Goal: Transaction & Acquisition: Purchase product/service

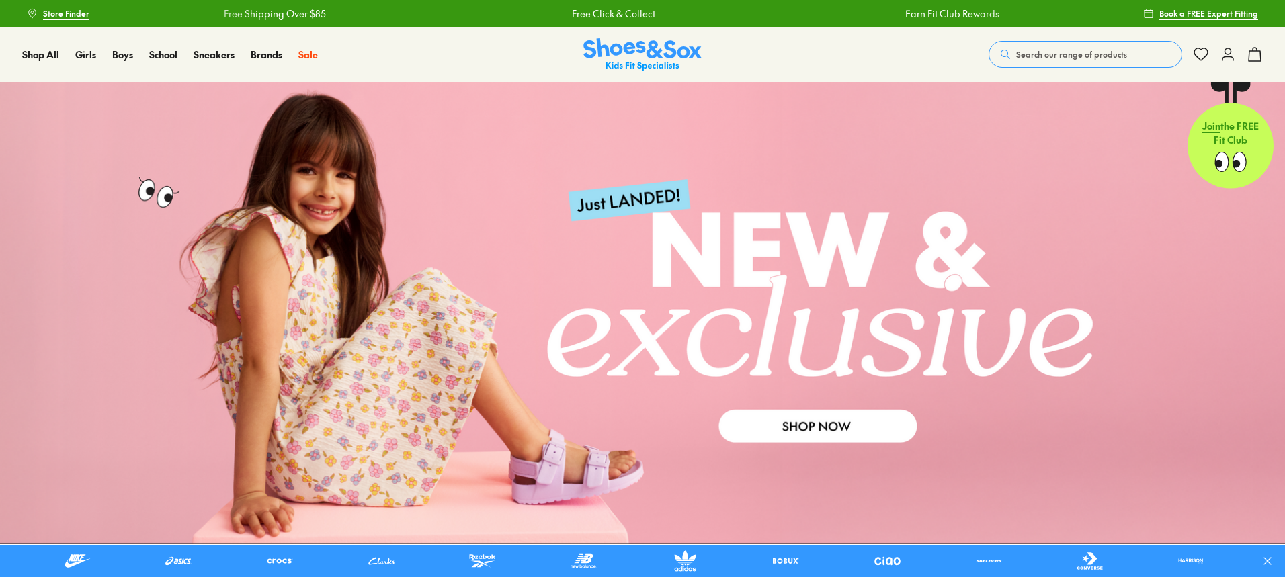
click at [1029, 58] on span "Search our range of products" at bounding box center [1072, 54] width 111 height 12
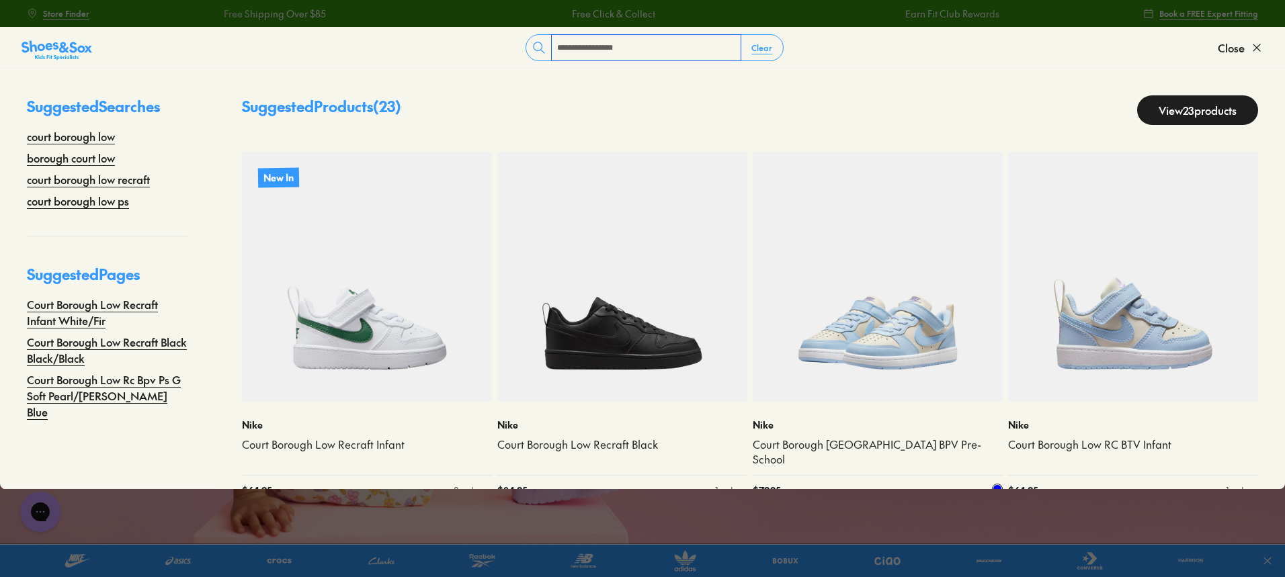
type input "**********"
click at [959, 317] on img at bounding box center [878, 277] width 250 height 250
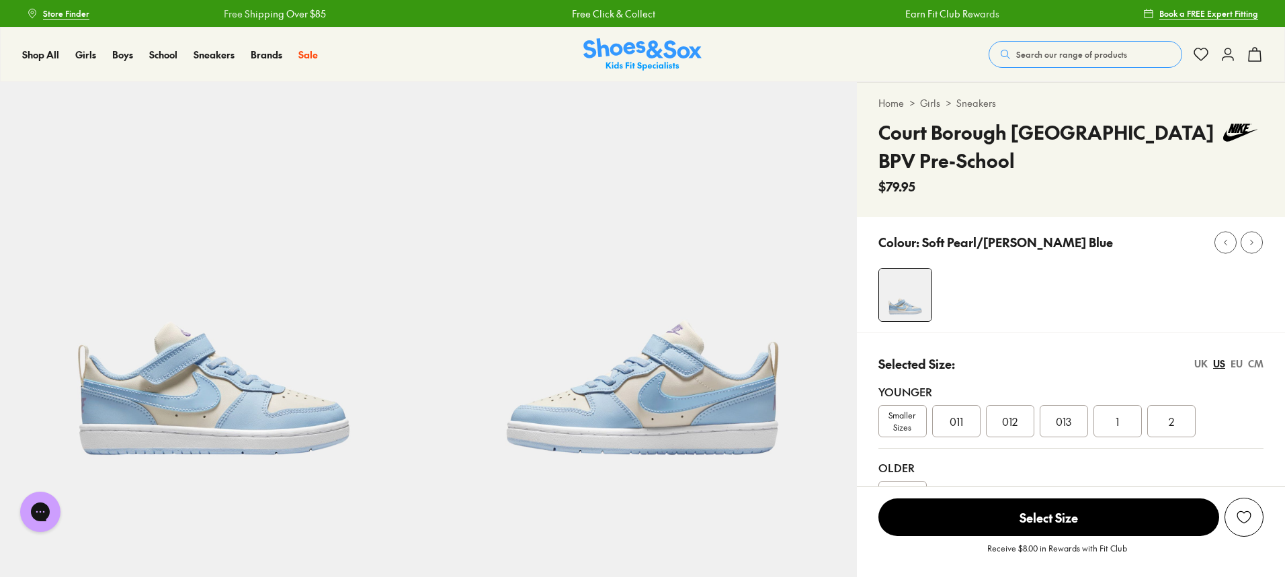
select select "*"
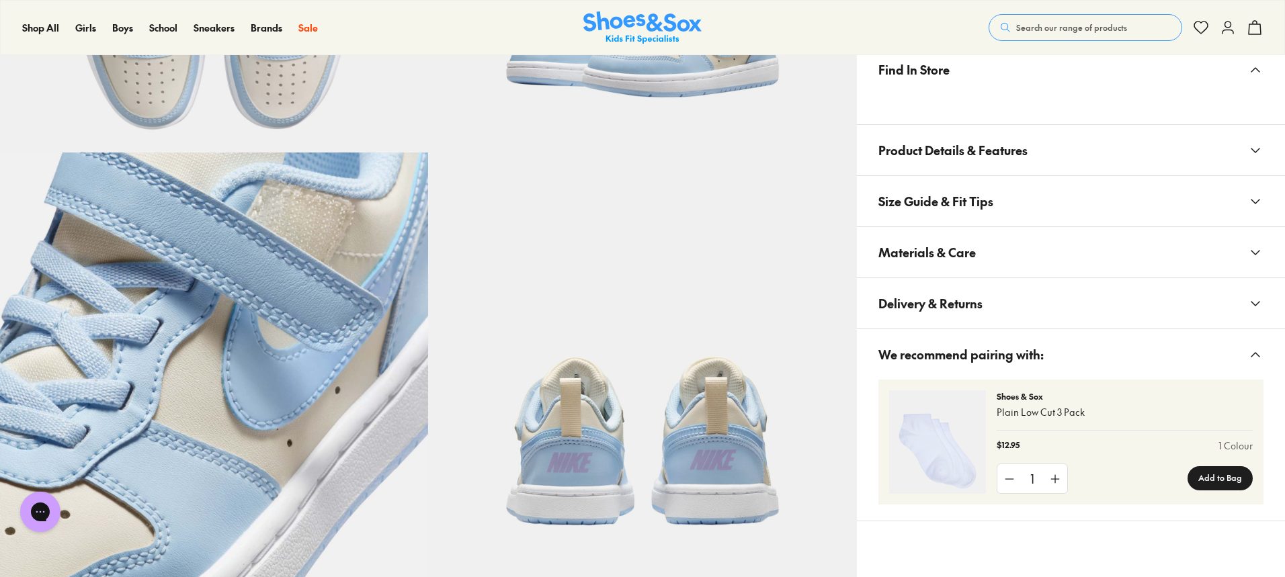
scroll to position [672, 0]
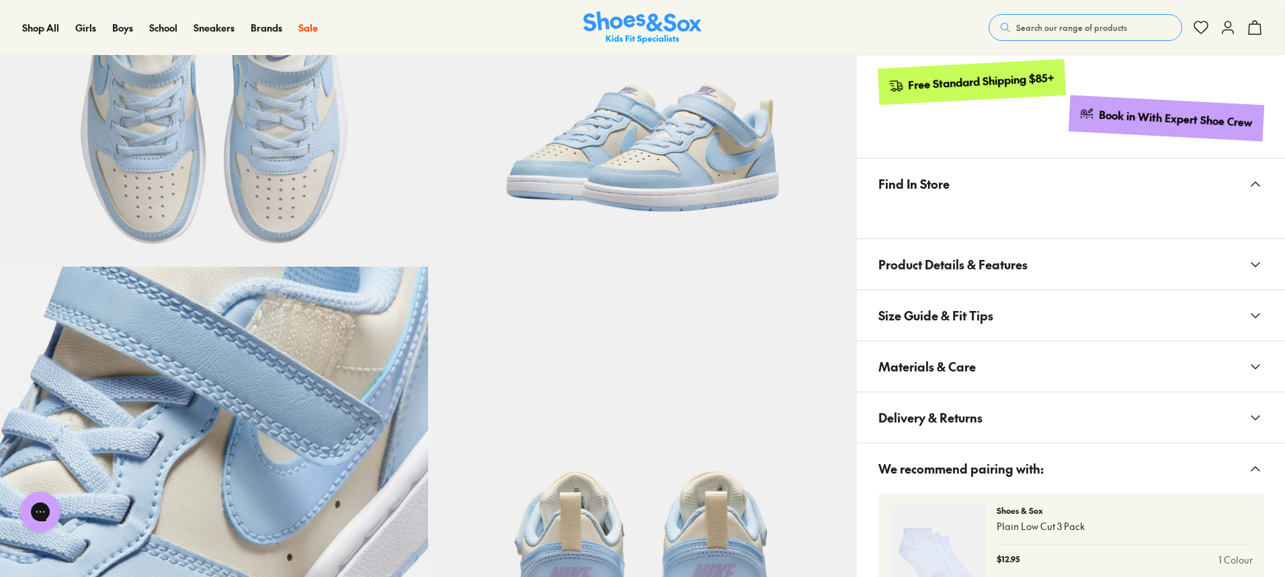
click at [992, 382] on button "Materials & Care" at bounding box center [1071, 367] width 428 height 50
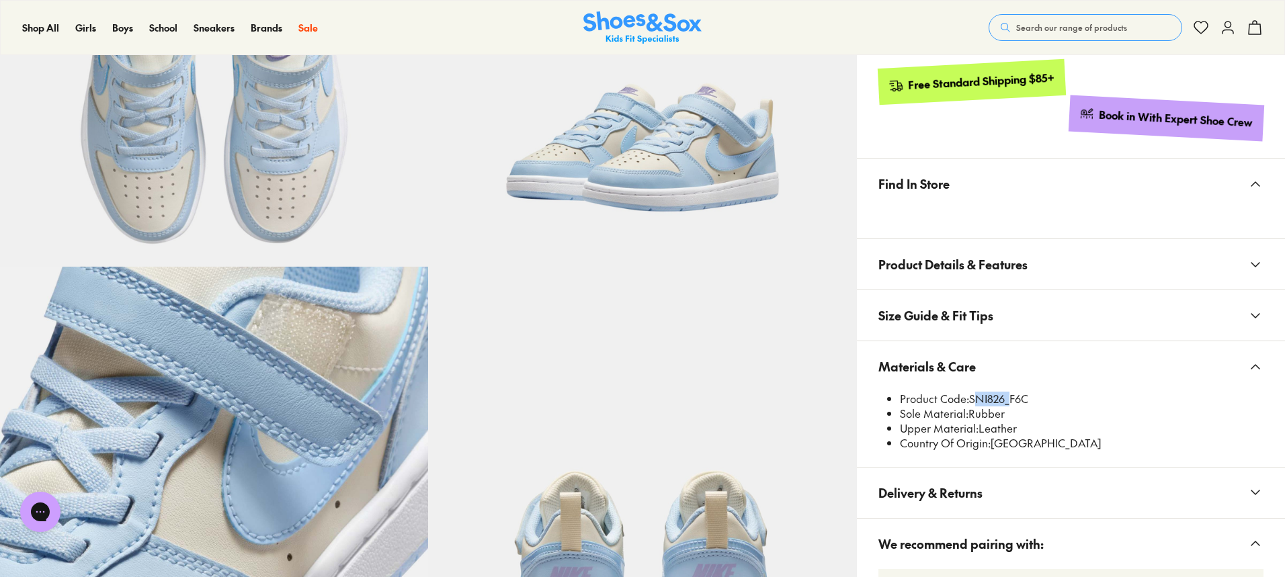
drag, startPoint x: 970, startPoint y: 400, endPoint x: 1004, endPoint y: 394, distance: 34.2
click at [1004, 394] on li "Product Code: SNI826_F6C" at bounding box center [1082, 399] width 364 height 15
copy li "SNI826"
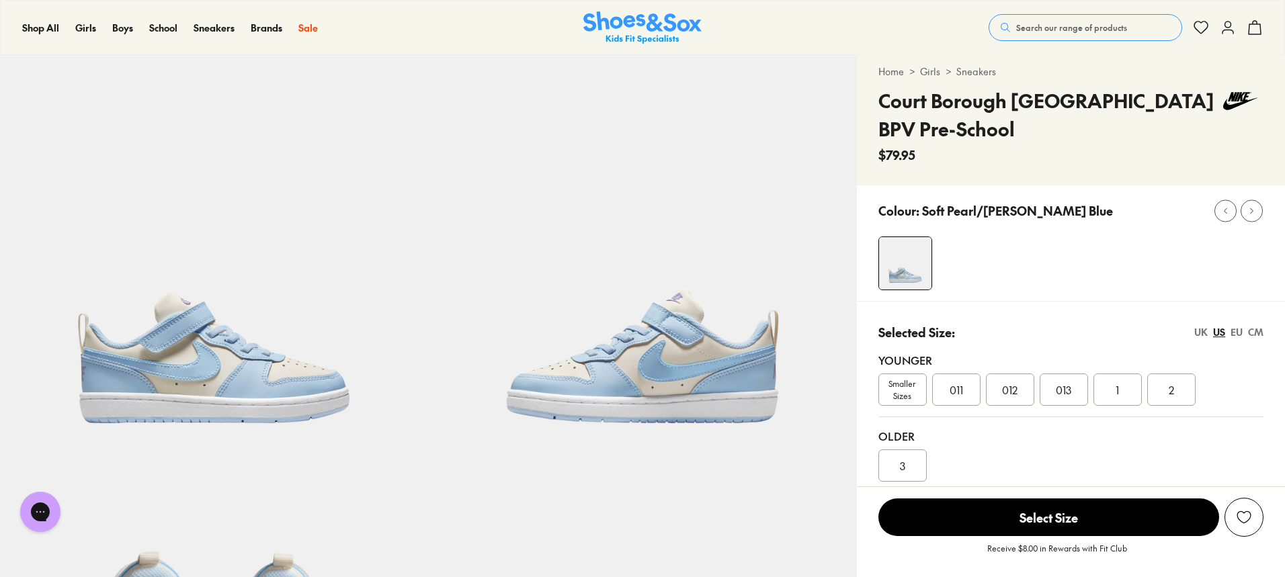
scroll to position [0, 0]
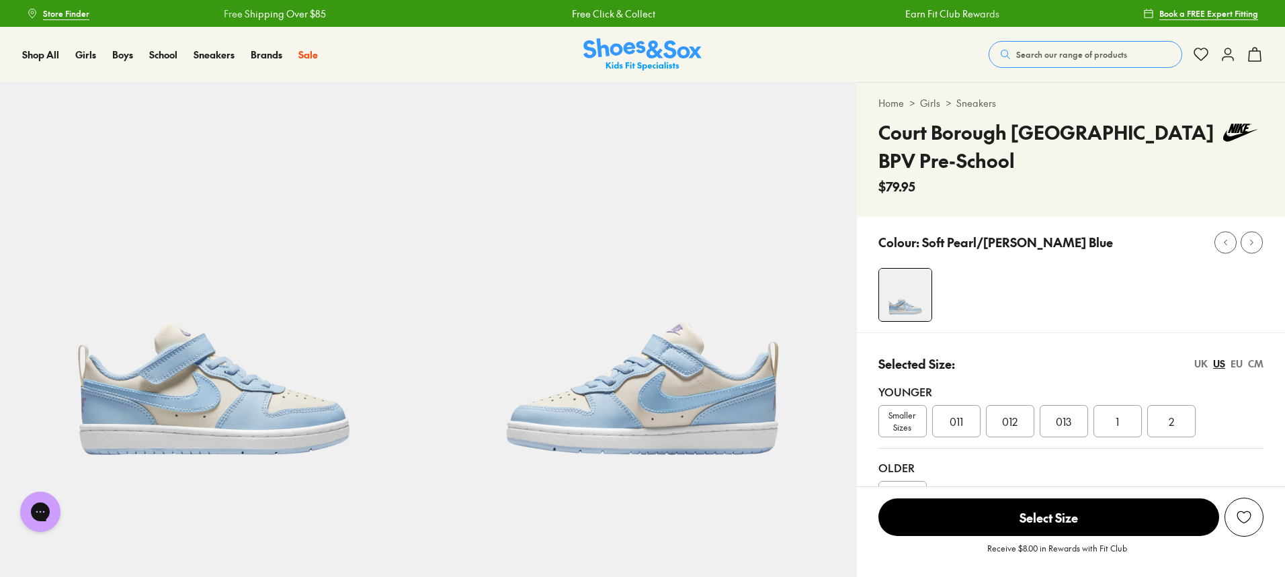
click at [1068, 61] on button "Search our range of products" at bounding box center [1086, 54] width 194 height 27
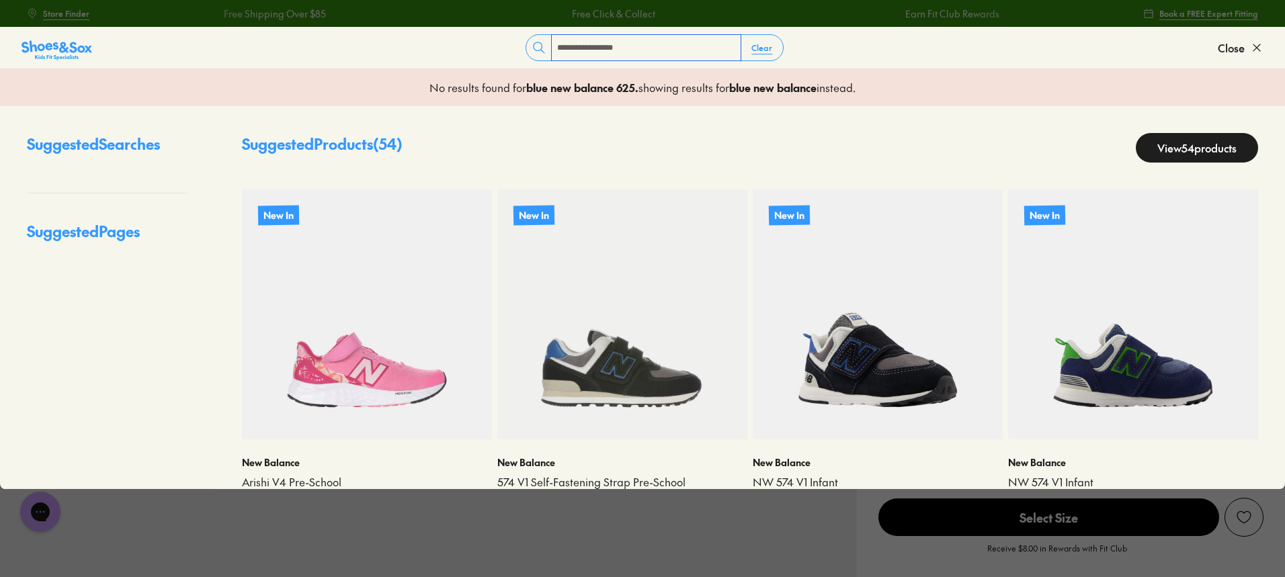
type input "**********"
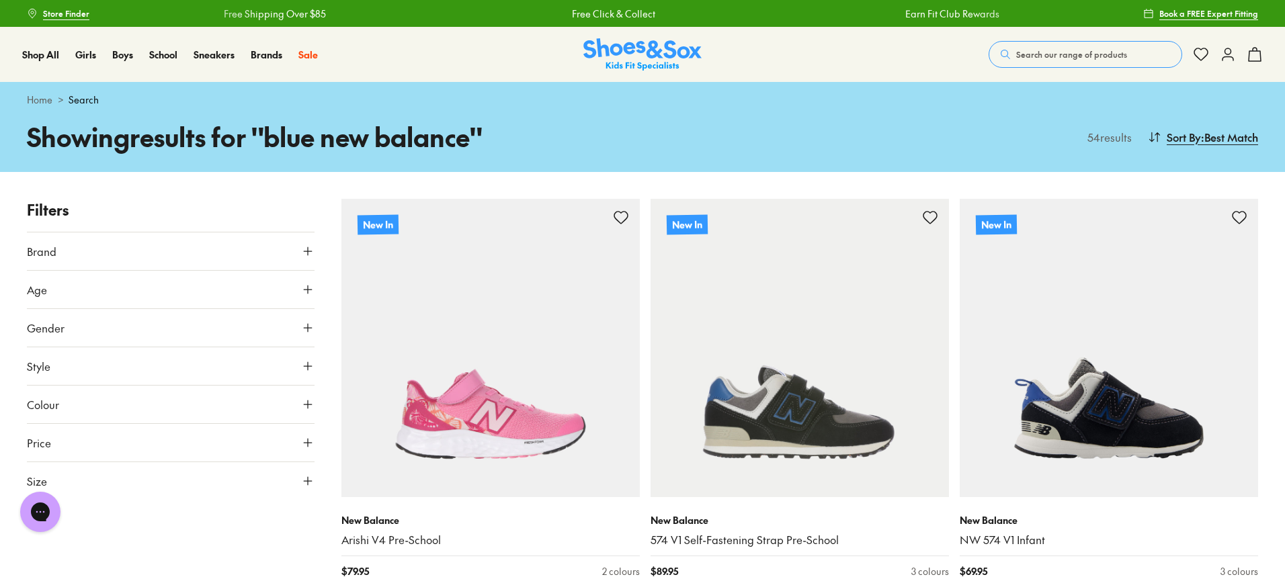
click at [1080, 51] on span "Search our range of products" at bounding box center [1072, 54] width 111 height 12
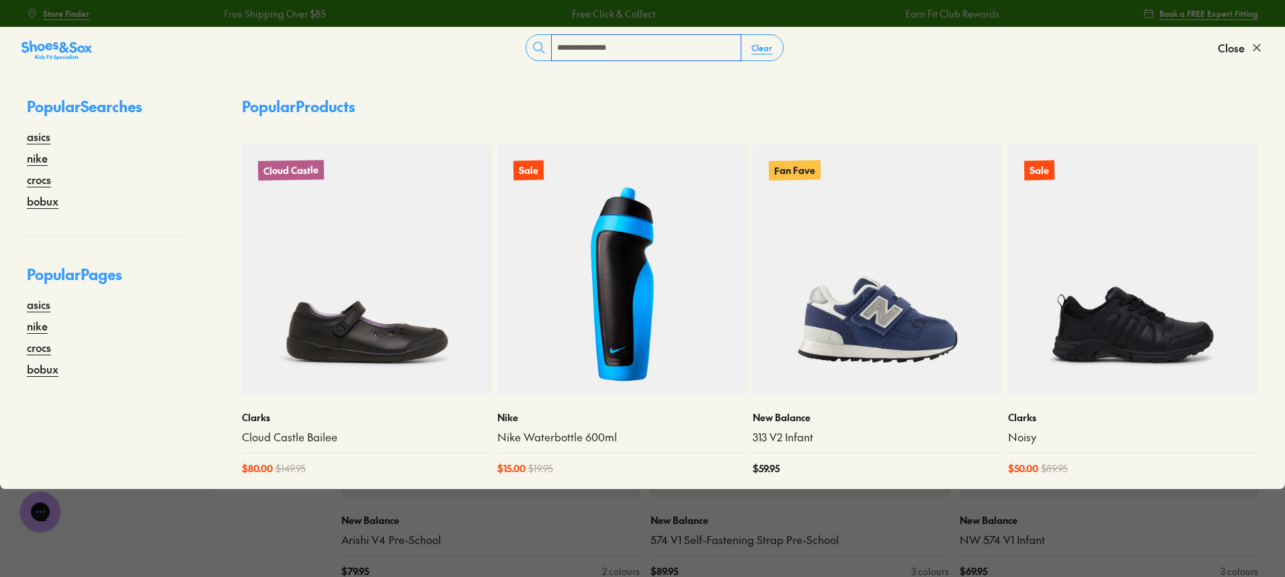
type input "**********"
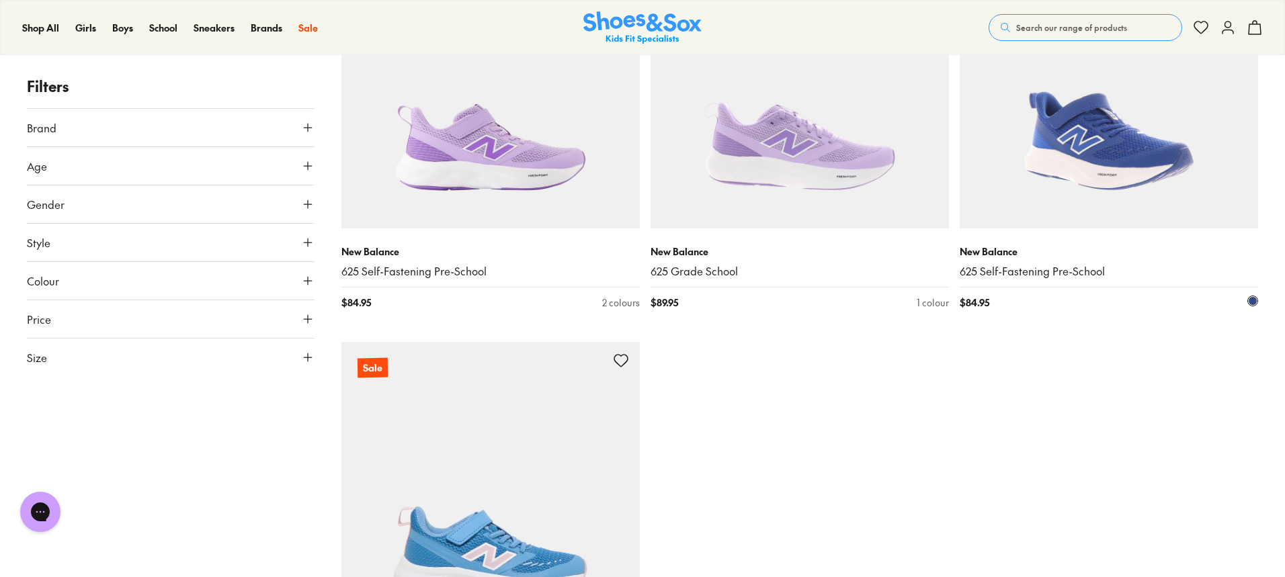
click at [1090, 146] on img at bounding box center [1109, 79] width 298 height 298
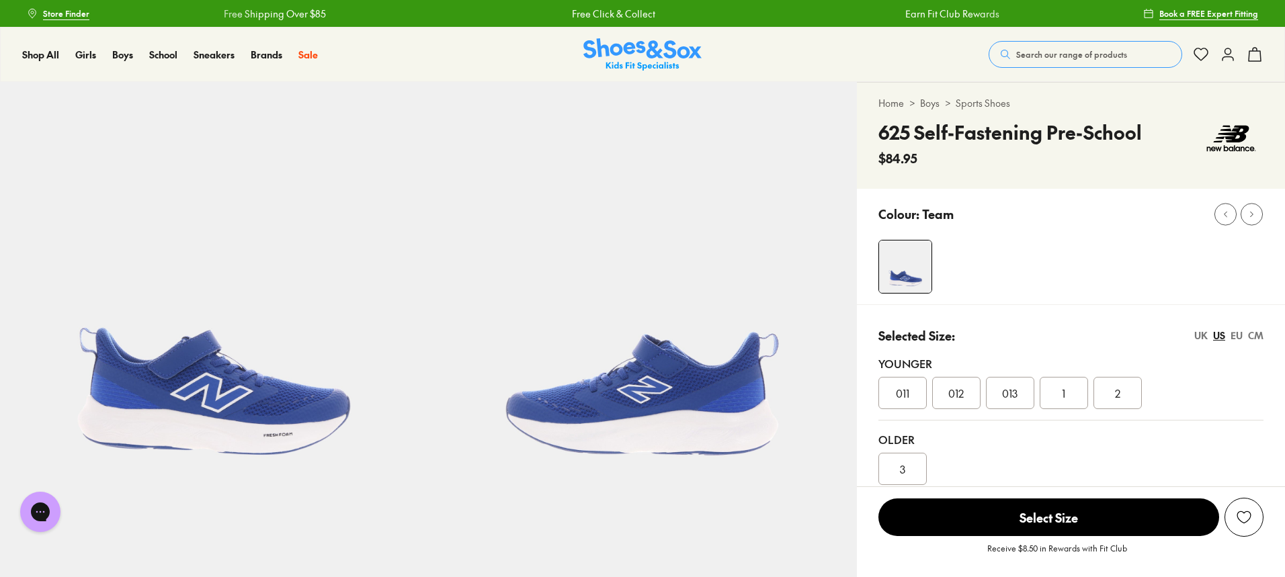
select select "*"
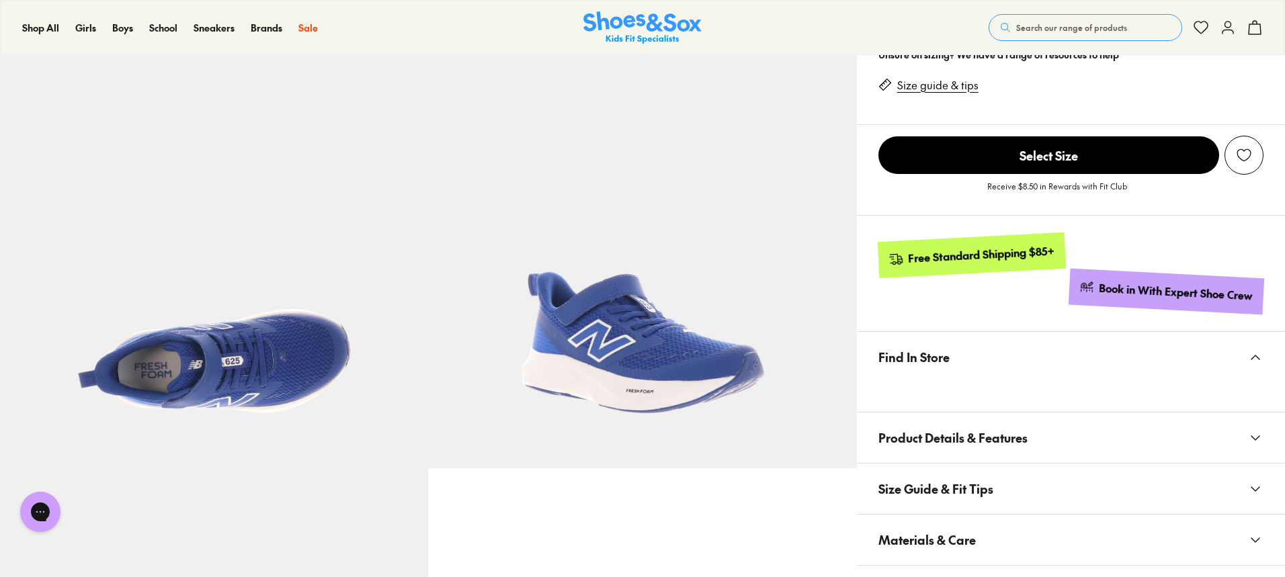
scroll to position [740, 0]
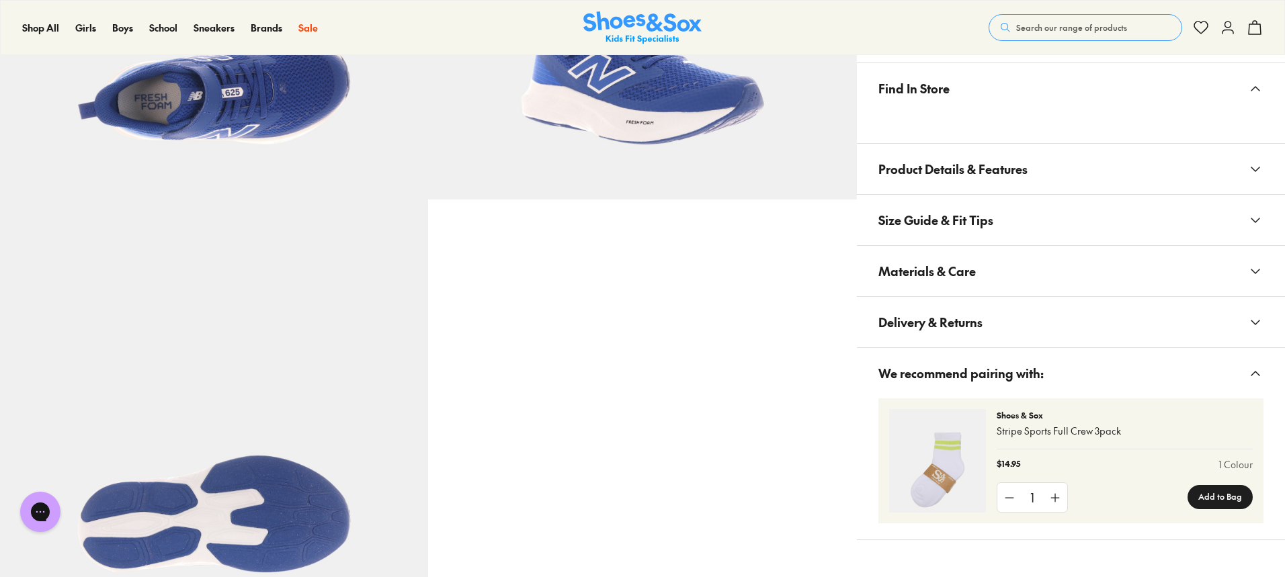
click at [932, 280] on span "Materials & Care" at bounding box center [927, 271] width 97 height 40
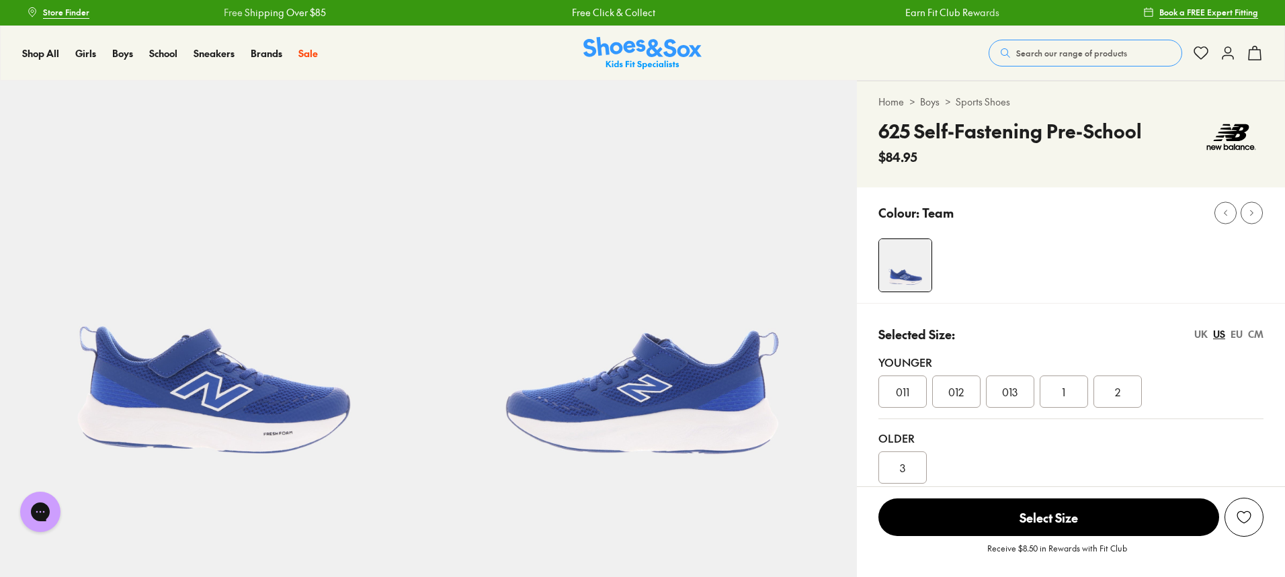
scroll to position [0, 0]
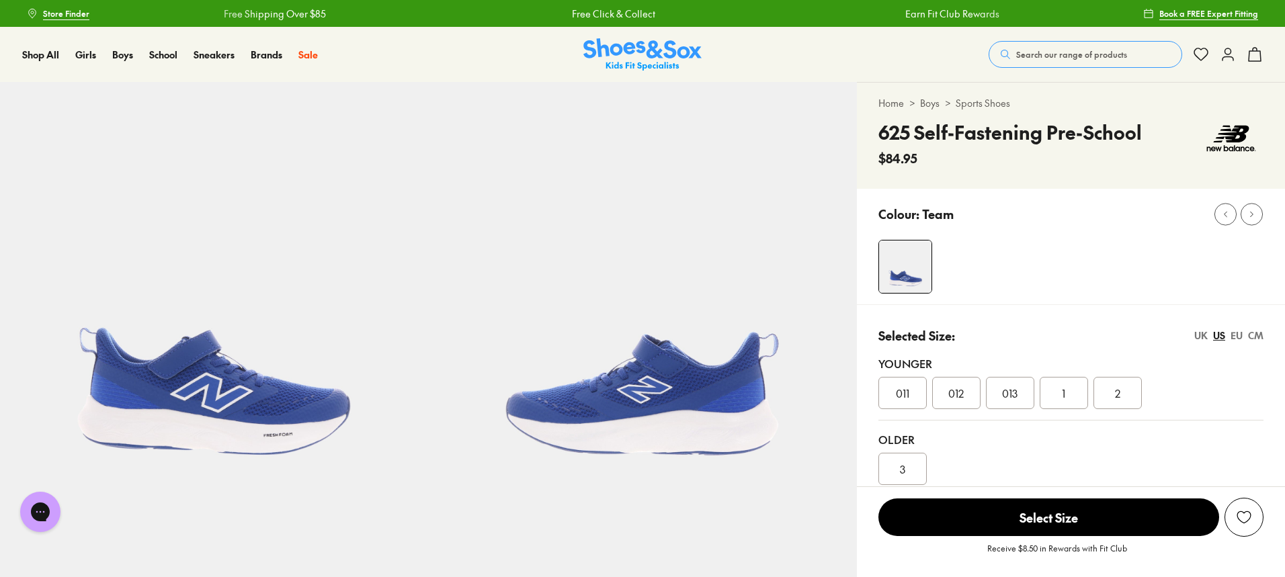
click at [1012, 48] on button "Search our range of products" at bounding box center [1086, 54] width 194 height 27
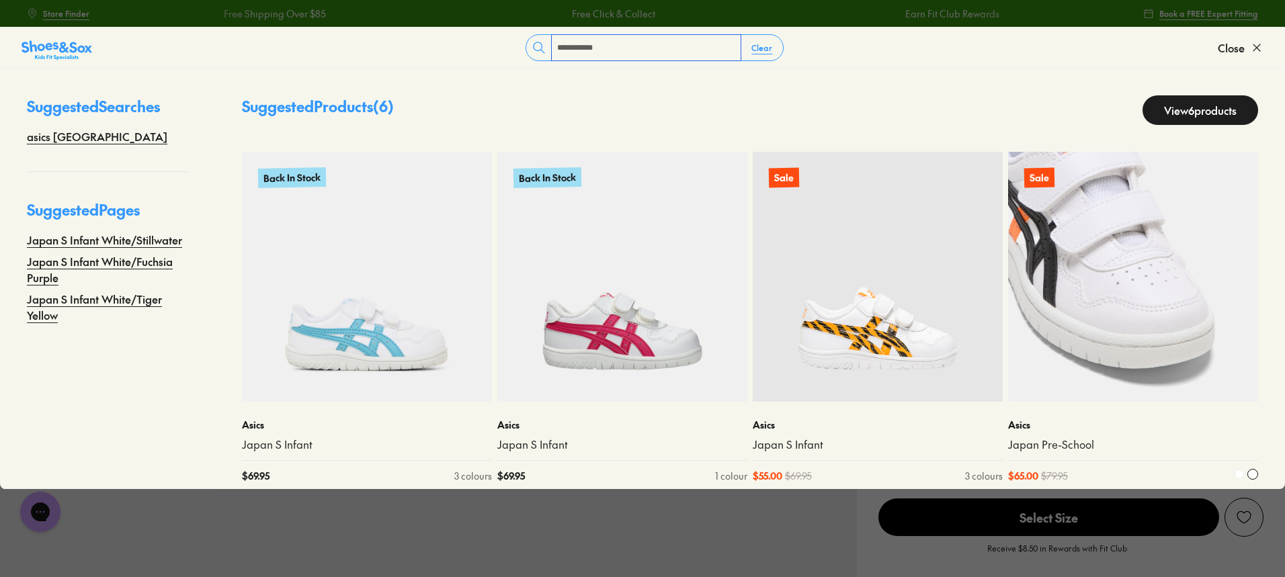
type input "**********"
click at [1179, 271] on img at bounding box center [1133, 277] width 250 height 250
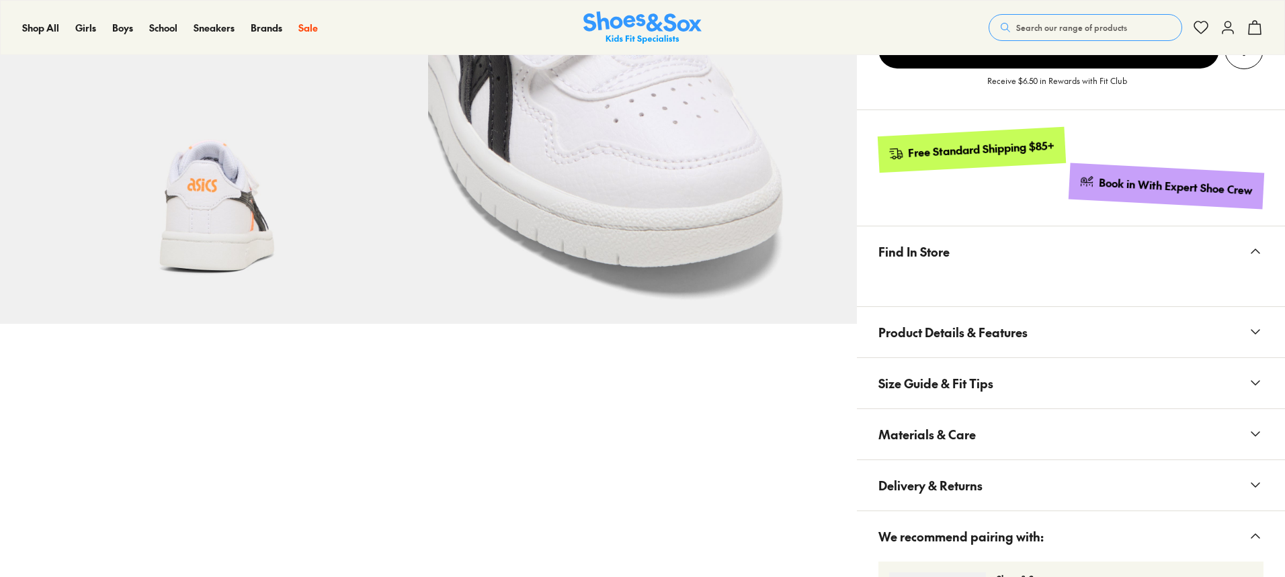
select select "*"
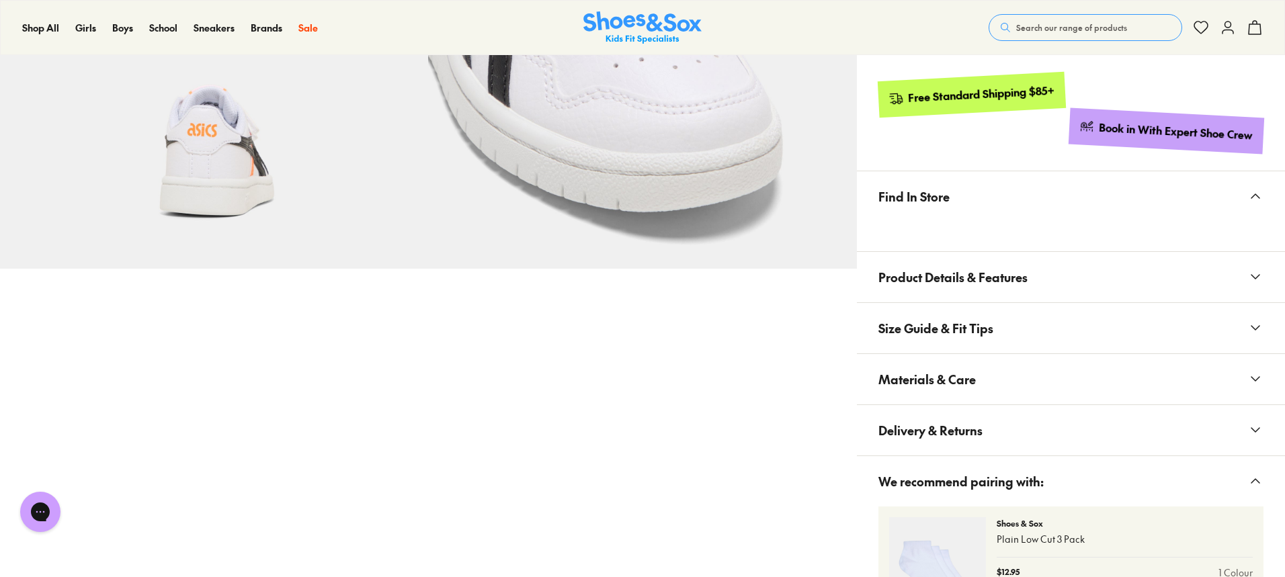
click at [920, 397] on span "Materials & Care" at bounding box center [927, 380] width 97 height 40
